Goal: Information Seeking & Learning: Check status

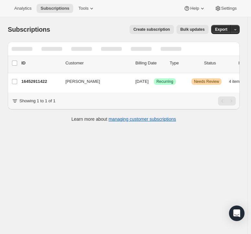
click at [21, 10] on span "Analytics" at bounding box center [22, 8] width 17 height 5
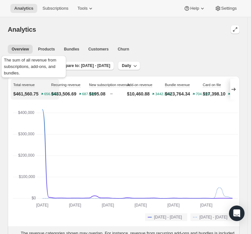
click at [32, 65] on div "The sum of all revenue from subscriptions, add-ons, and bundles." at bounding box center [33, 67] width 67 height 27
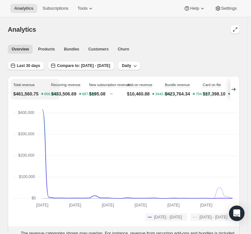
click at [36, 66] on span "Last 30 days" at bounding box center [28, 65] width 23 height 5
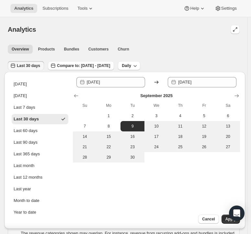
click at [112, 113] on span "1" at bounding box center [108, 115] width 19 height 5
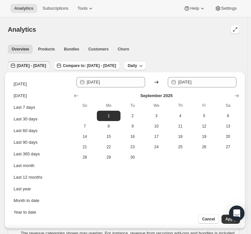
type input "2025-09-01"
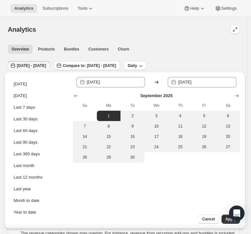
click at [135, 158] on span "30" at bounding box center [132, 157] width 19 height 5
type input "2025-09-30"
click at [228, 219] on span "Apply" at bounding box center [230, 218] width 11 height 5
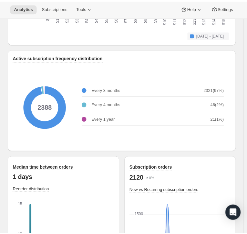
scroll to position [780, 0]
